Goal: Check status: Check status

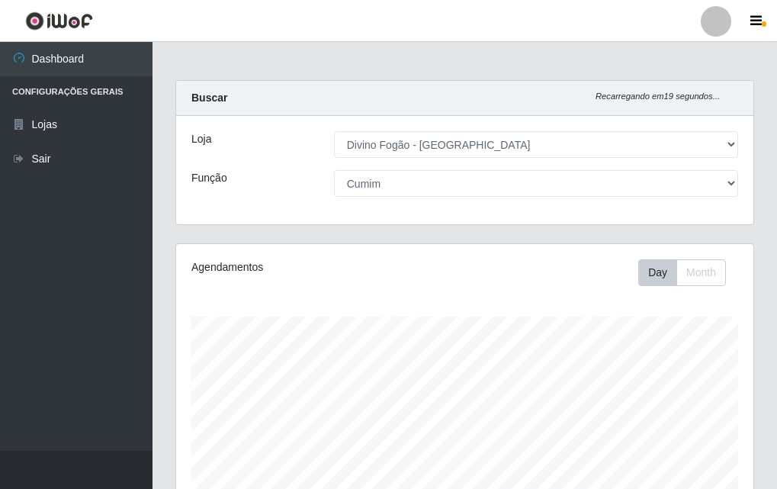
select select "499"
select select "17"
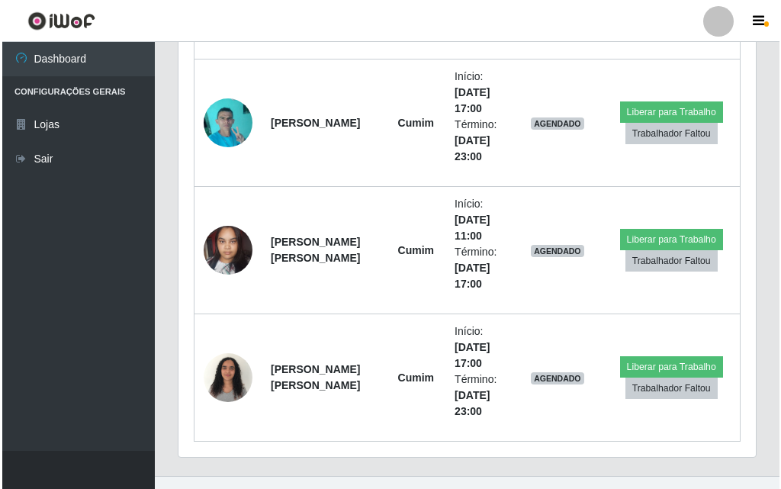
scroll to position [1016, 0]
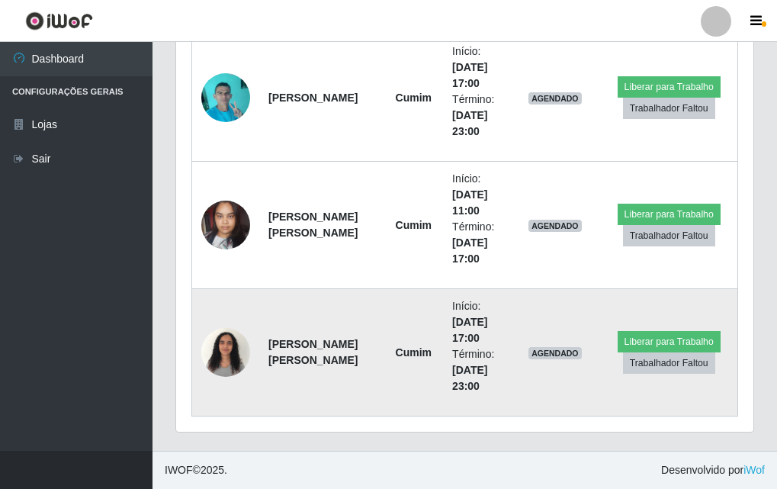
click at [231, 360] on img at bounding box center [225, 351] width 49 height 65
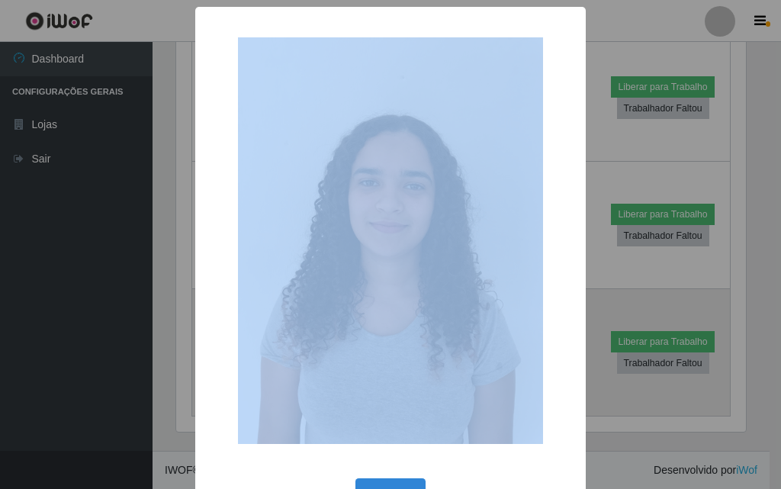
click at [231, 360] on div "× OK Cancel" at bounding box center [390, 244] width 781 height 489
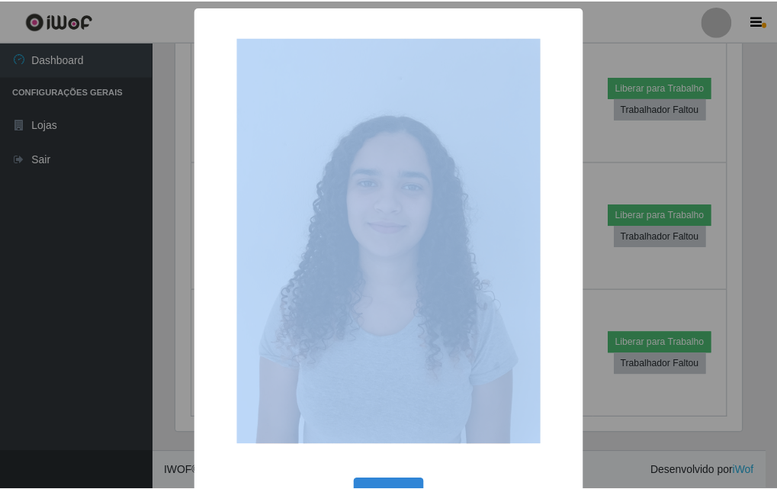
scroll to position [51, 0]
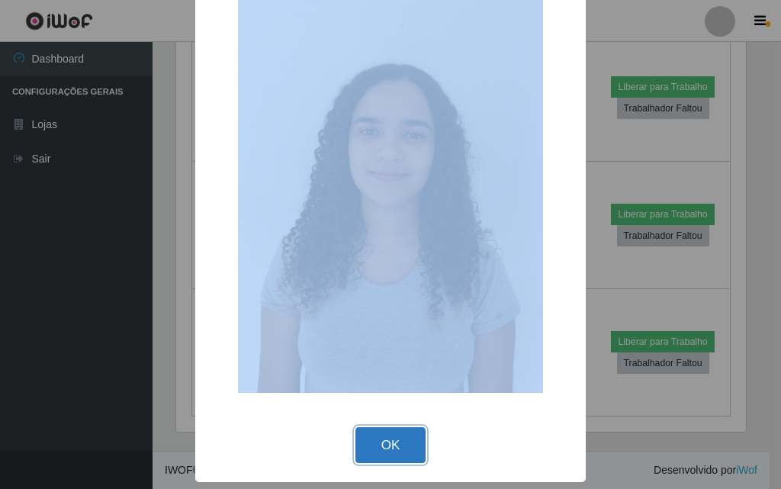
click at [388, 435] on button "OK" at bounding box center [390, 445] width 71 height 36
click at [388, 435] on div "× OK Cancel" at bounding box center [390, 244] width 781 height 489
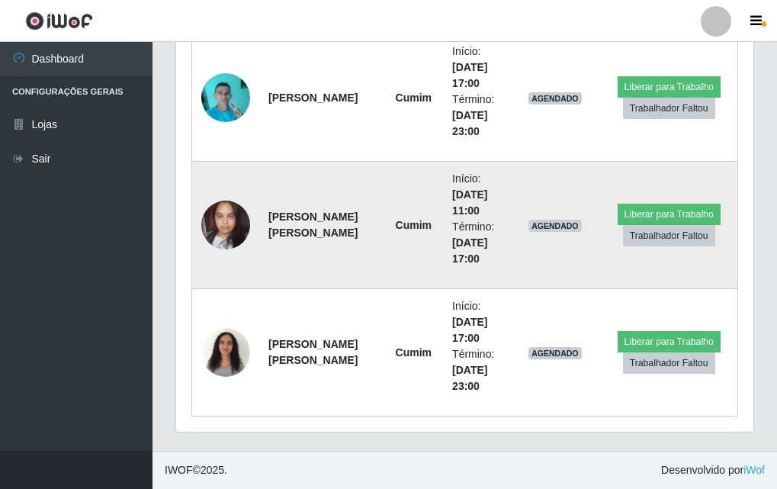
scroll to position [316, 577]
click at [226, 237] on img at bounding box center [225, 224] width 49 height 65
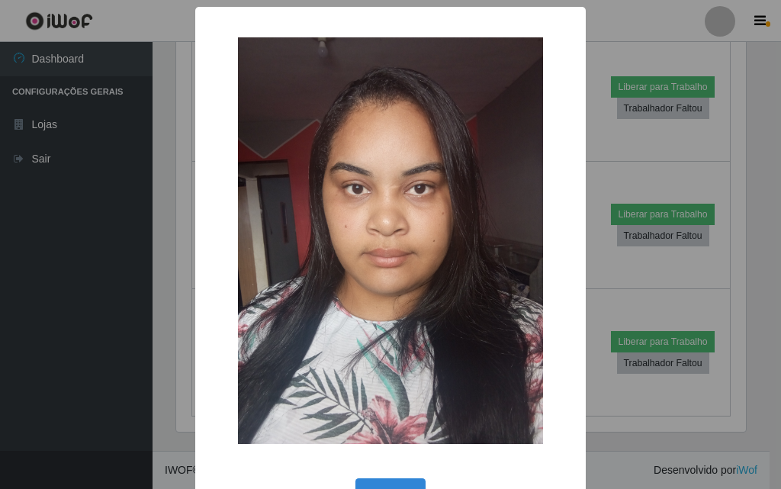
scroll to position [51, 0]
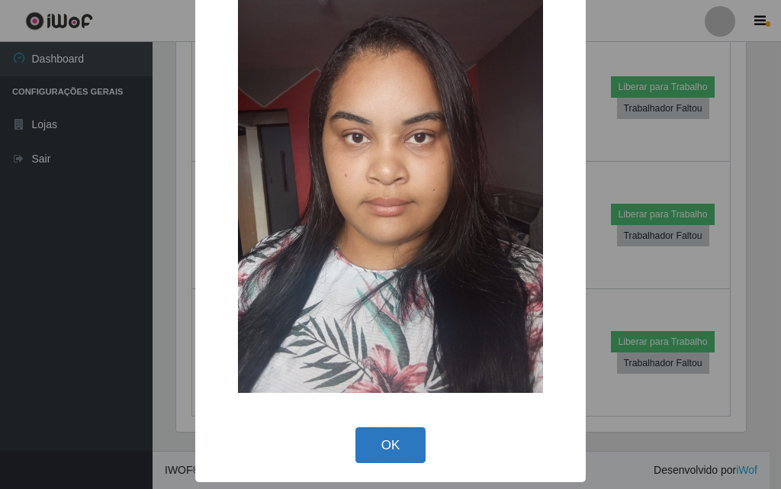
click at [383, 448] on button "OK" at bounding box center [390, 445] width 71 height 36
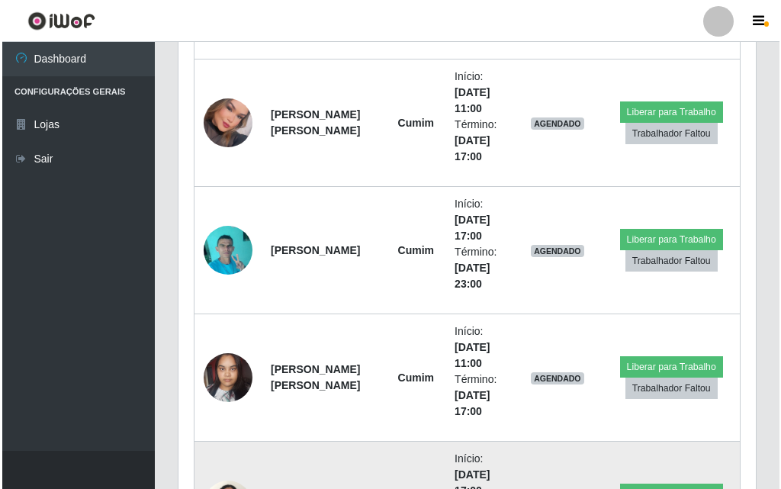
scroll to position [787, 0]
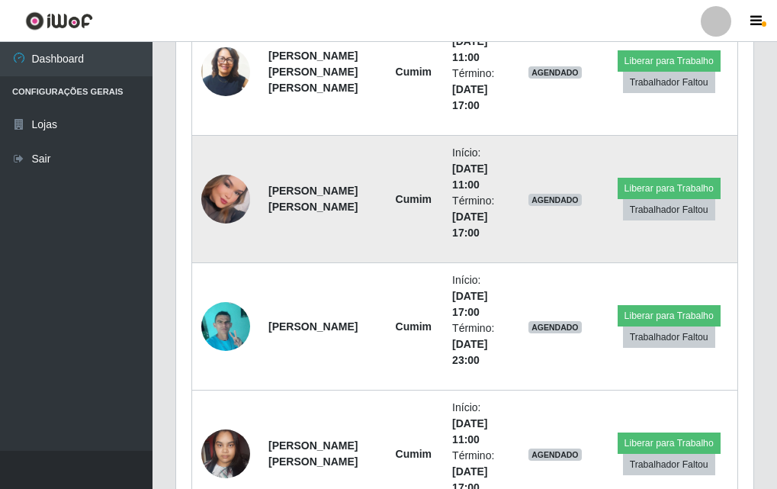
click at [234, 206] on img at bounding box center [225, 199] width 49 height 69
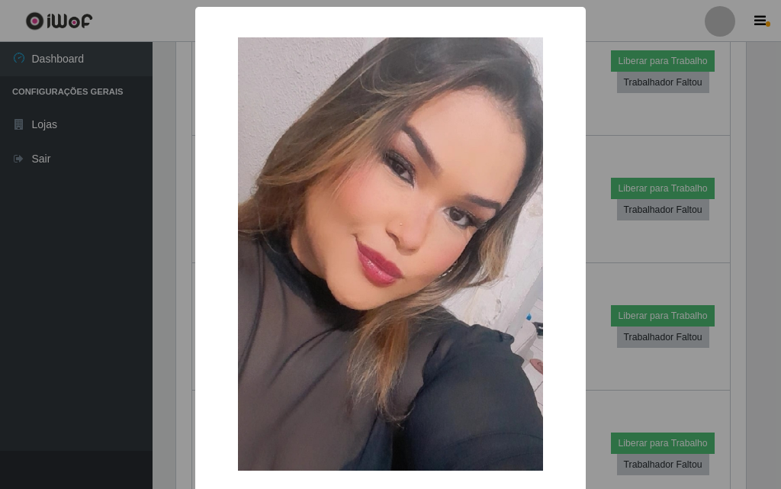
scroll to position [78, 0]
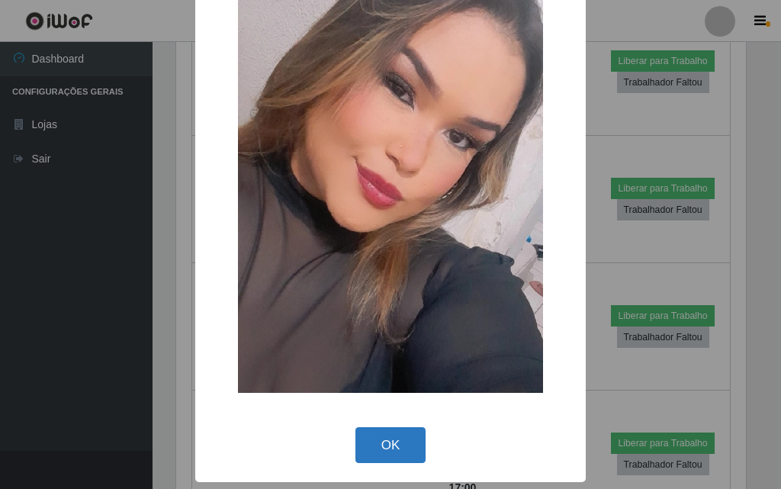
click at [396, 456] on button "OK" at bounding box center [390, 445] width 71 height 36
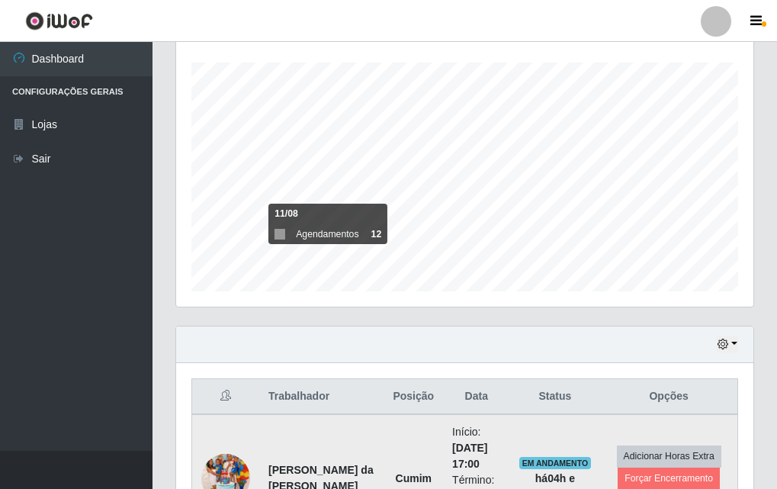
scroll to position [330, 0]
